Goal: Task Accomplishment & Management: Use online tool/utility

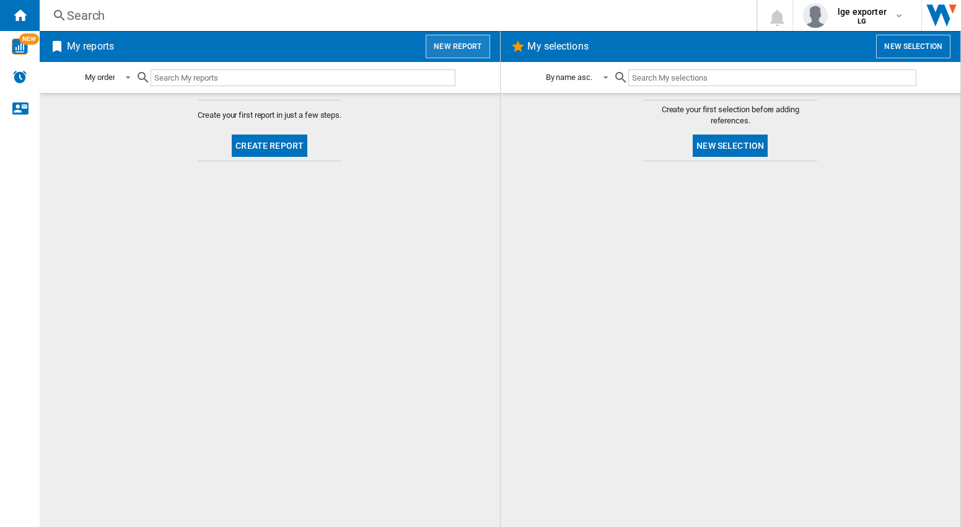
click at [456, 50] on button "New report" at bounding box center [458, 47] width 64 height 24
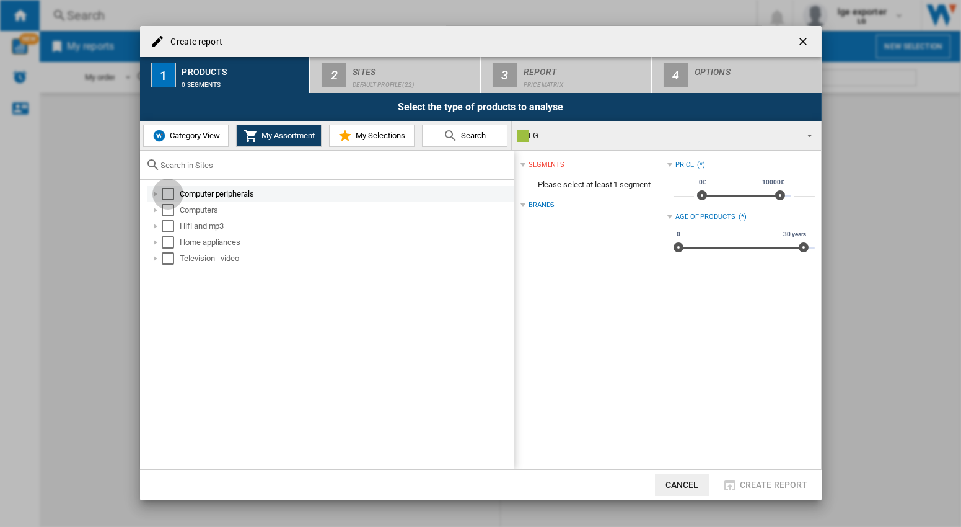
click at [169, 196] on div "Select" at bounding box center [168, 194] width 12 height 12
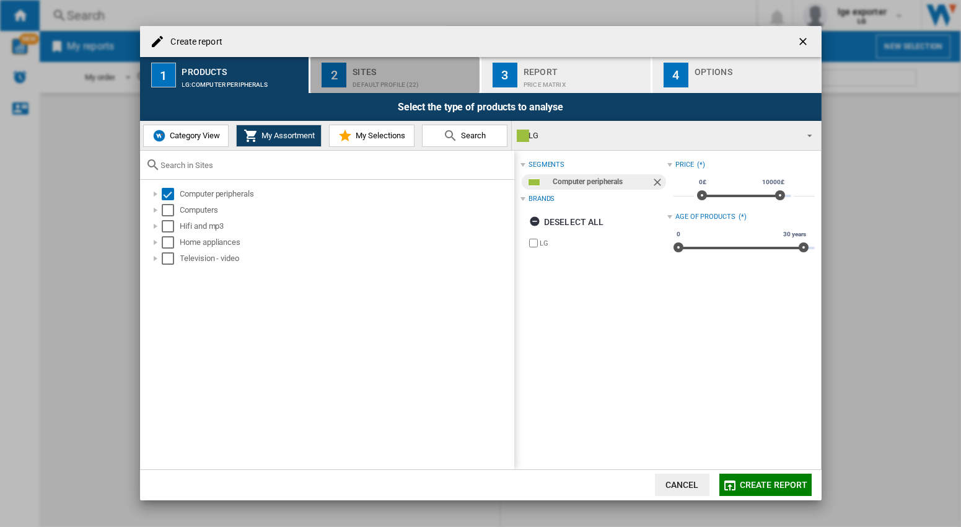
click at [444, 84] on div "Default profile (22)" at bounding box center [414, 81] width 122 height 13
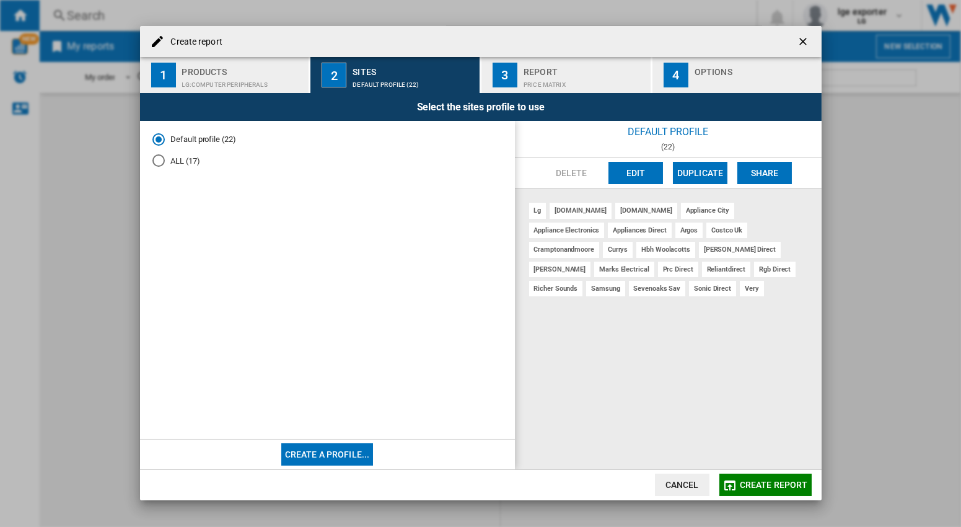
click at [802, 43] on ng-md-icon "getI18NText('BUTTONS.CLOSE_DIALOG')" at bounding box center [804, 42] width 15 height 15
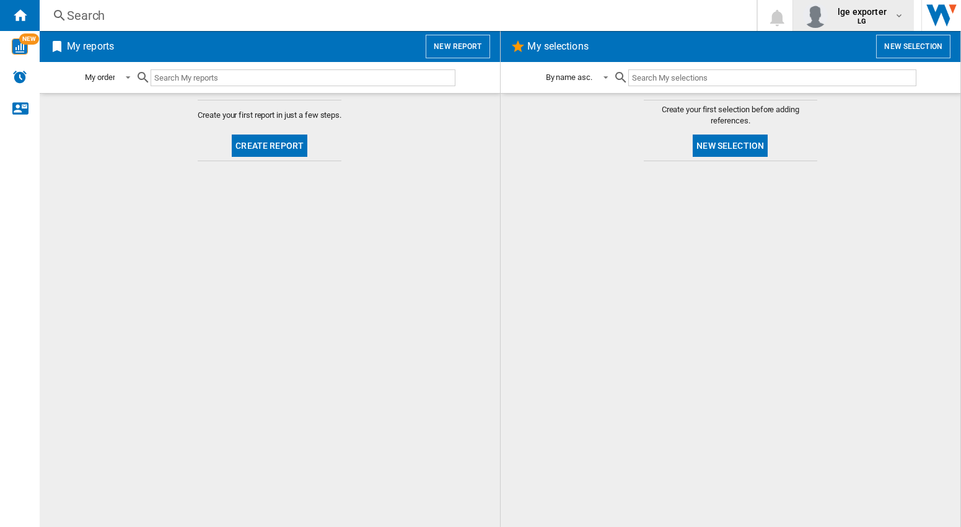
click at [899, 16] on md-icon "button" at bounding box center [899, 16] width 10 height 10
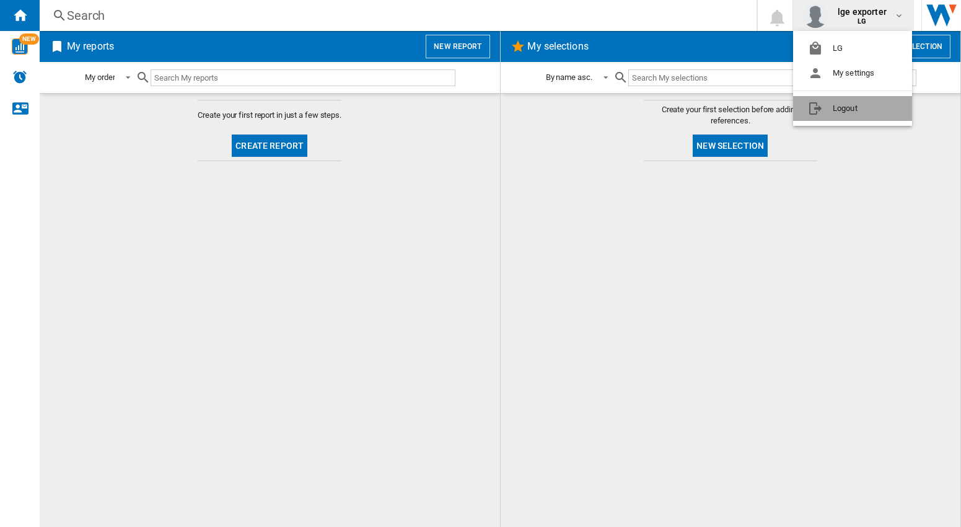
click at [857, 108] on button "Logout" at bounding box center [852, 108] width 119 height 25
